Goal: Use online tool/utility

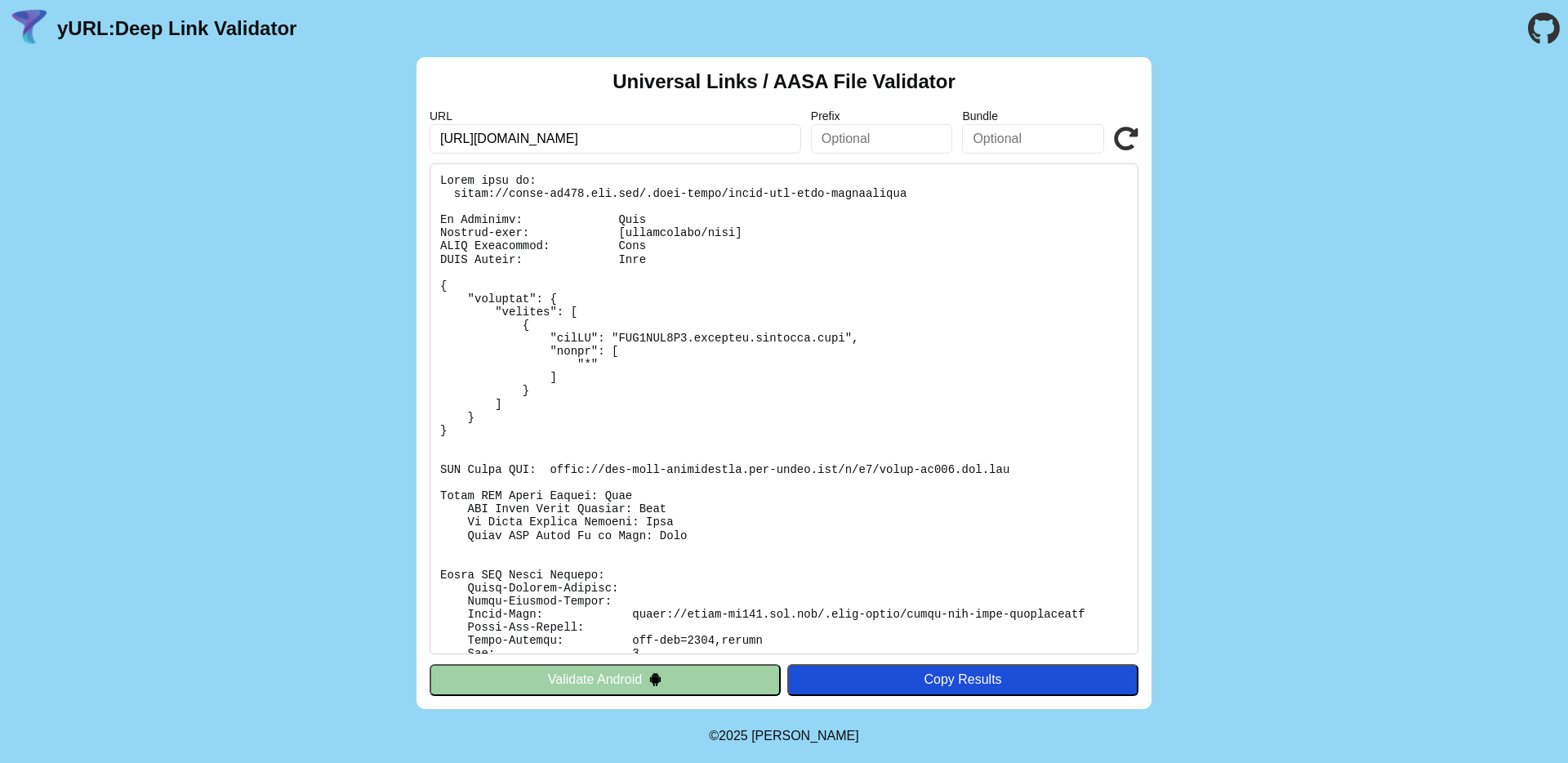
drag, startPoint x: 747, startPoint y: 231, endPoint x: 740, endPoint y: 232, distance: 7.1
click at [747, 231] on pre at bounding box center [784, 408] width 709 height 491
drag, startPoint x: 624, startPoint y: 231, endPoint x: 745, endPoint y: 232, distance: 121.0
click at [745, 232] on pre at bounding box center [784, 408] width 709 height 491
click at [805, 271] on pre at bounding box center [784, 408] width 709 height 491
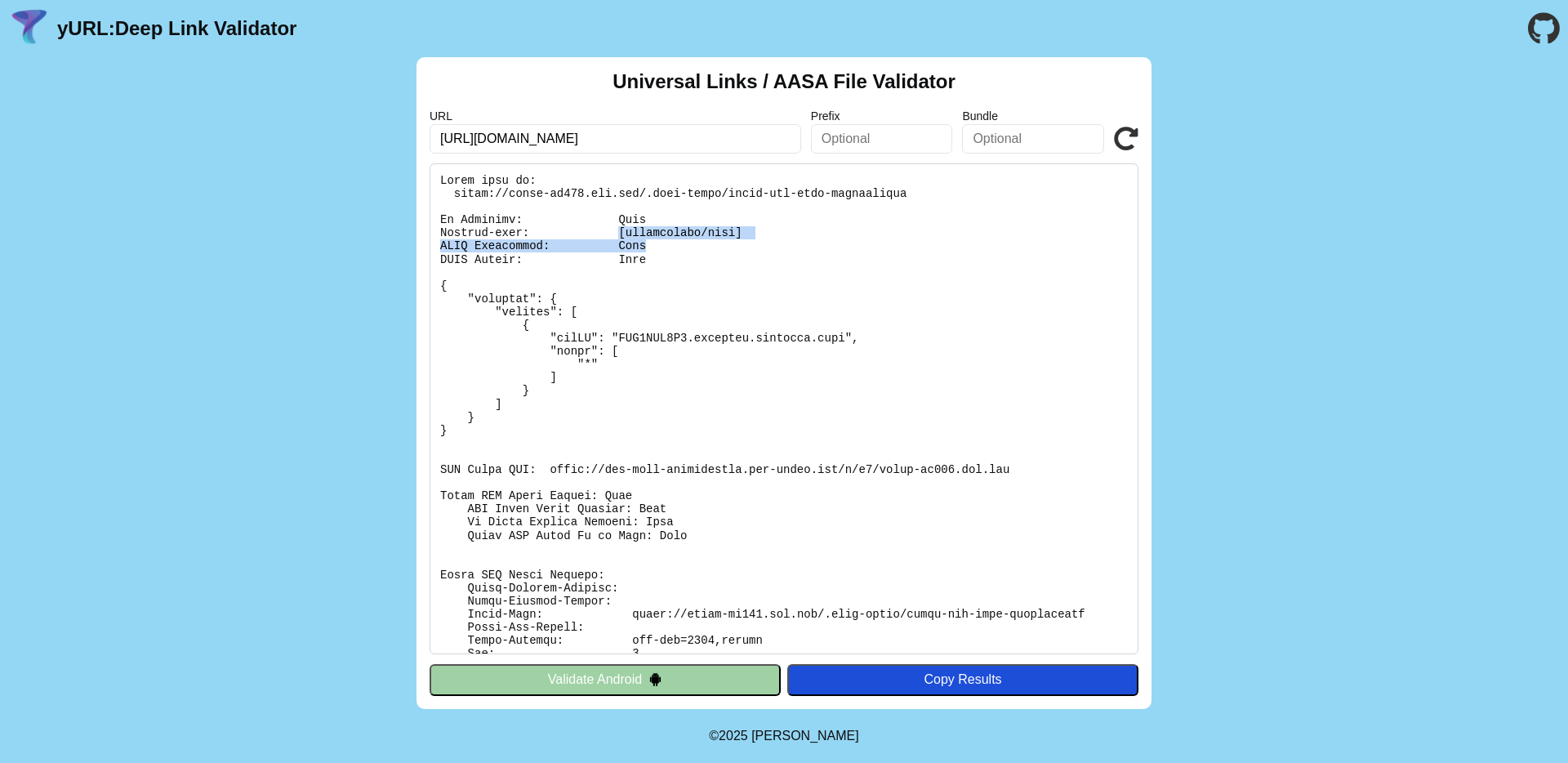
drag, startPoint x: 619, startPoint y: 232, endPoint x: 826, endPoint y: 242, distance: 207.2
click at [826, 242] on pre at bounding box center [784, 408] width 709 height 491
click at [689, 265] on pre at bounding box center [784, 408] width 709 height 491
click at [754, 232] on pre at bounding box center [784, 408] width 709 height 491
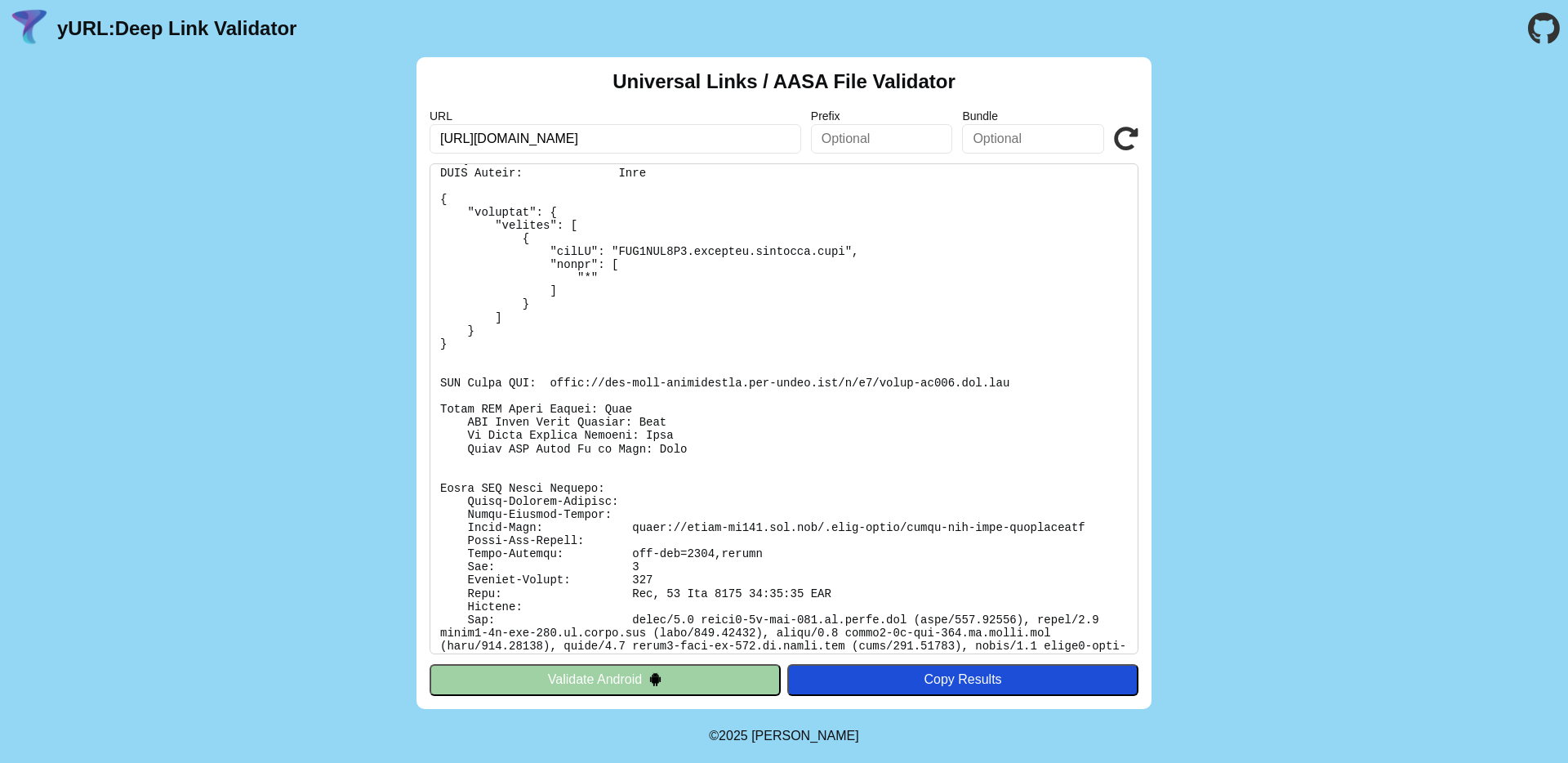
scroll to position [109, 0]
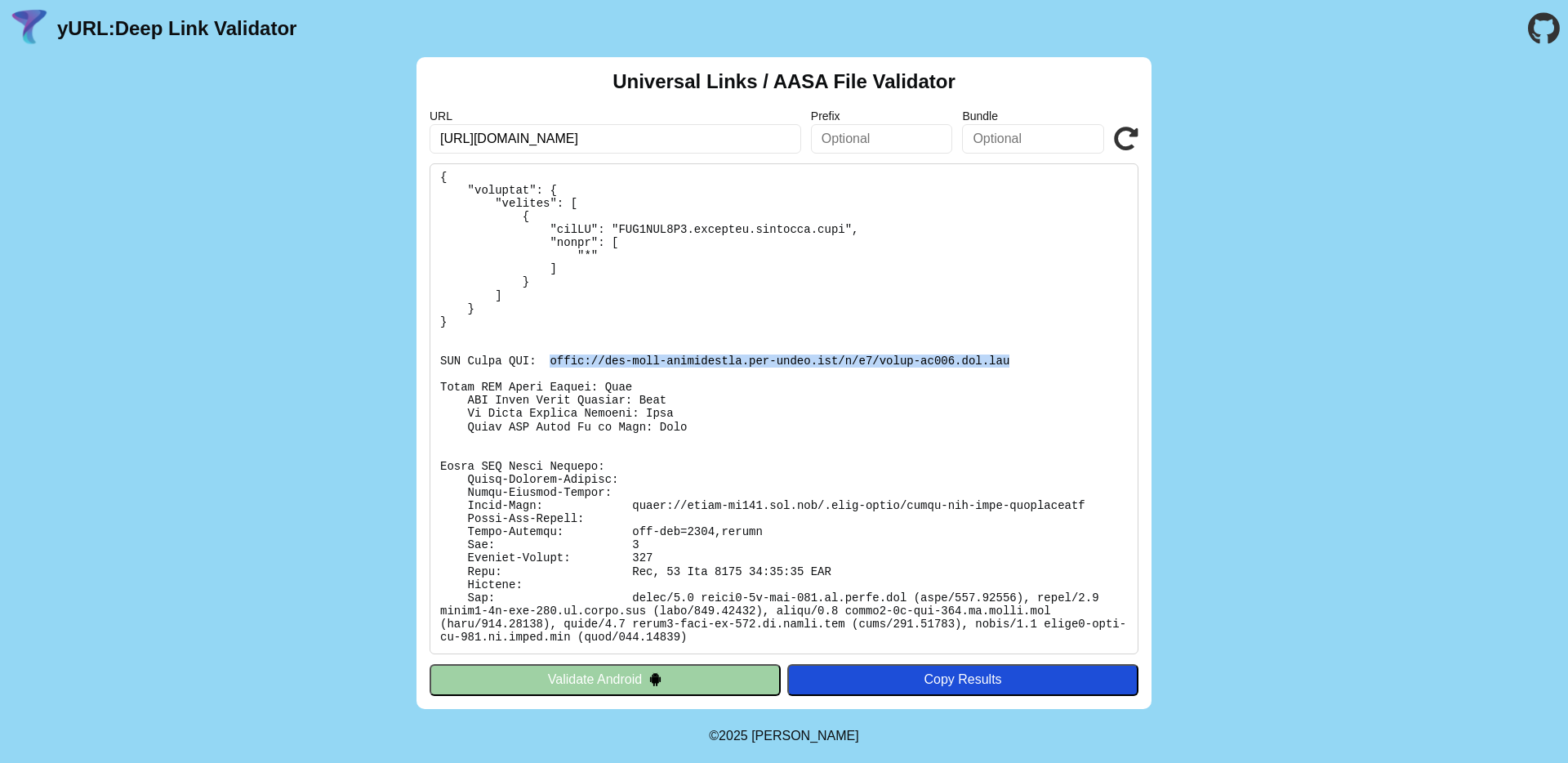
drag, startPoint x: 549, startPoint y: 359, endPoint x: 1013, endPoint y: 362, distance: 464.0
click at [1013, 362] on pre at bounding box center [784, 408] width 709 height 491
